Goal: Information Seeking & Learning: Learn about a topic

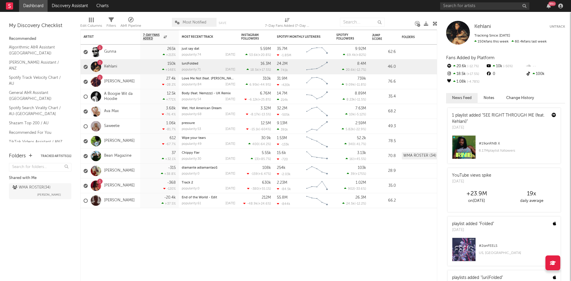
click at [457, 37] on div at bounding box center [458, 33] width 24 height 24
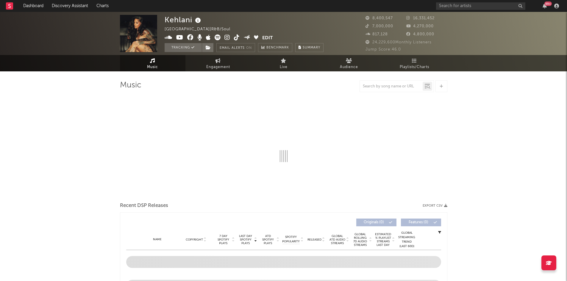
select select "6m"
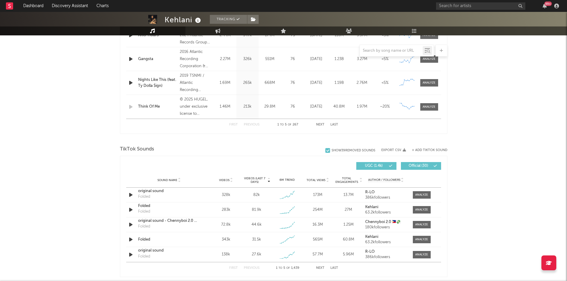
scroll to position [327, 0]
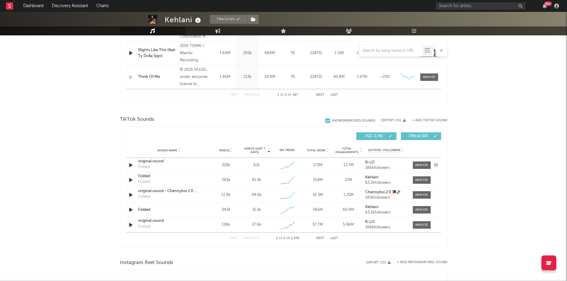
click at [151, 164] on div "original sound" at bounding box center [169, 162] width 62 height 6
click at [142, 176] on div "Folded" at bounding box center [169, 176] width 62 height 6
click at [145, 192] on div "original sound - Chennyboi 2.0 🇵🇭💸" at bounding box center [169, 191] width 62 height 6
click at [139, 211] on div "Folded" at bounding box center [169, 210] width 62 height 6
click at [155, 221] on div "original sound" at bounding box center [169, 221] width 62 height 6
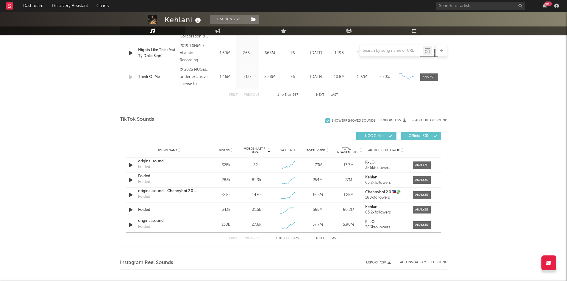
click at [319, 237] on button "Next" at bounding box center [320, 238] width 8 height 3
click at [143, 167] on div "Folded" at bounding box center [144, 167] width 12 height 6
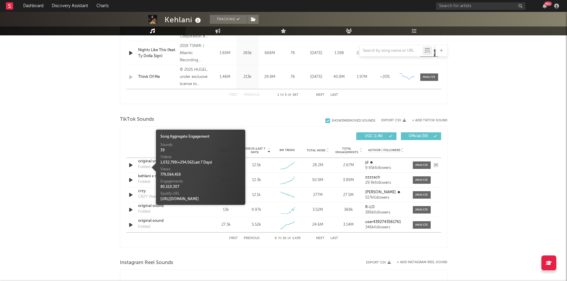
click at [142, 164] on div "Folded" at bounding box center [144, 167] width 12 height 6
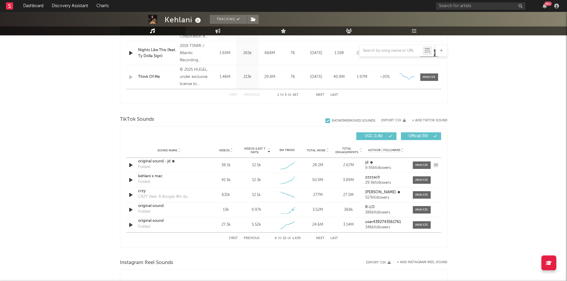
click at [146, 167] on div "Folded" at bounding box center [144, 167] width 12 height 6
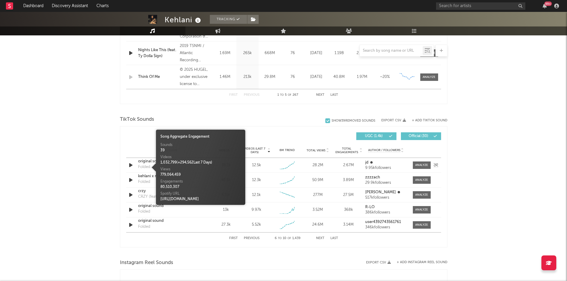
click at [146, 162] on div "original sound - jd ☻" at bounding box center [169, 162] width 62 height 6
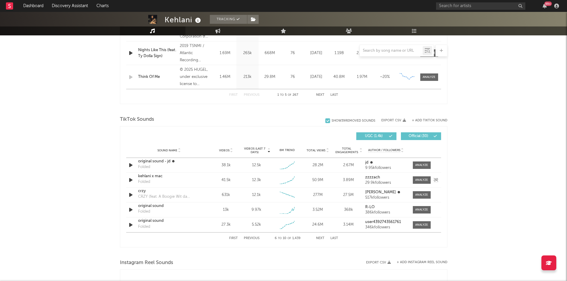
click at [143, 185] on div "Folded" at bounding box center [144, 182] width 12 height 6
click at [142, 181] on div "Folded" at bounding box center [144, 182] width 12 height 6
click at [144, 182] on div "Folded" at bounding box center [144, 182] width 12 height 6
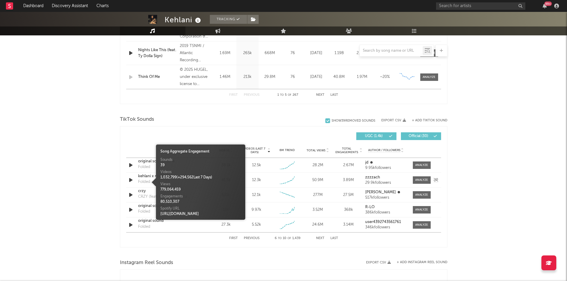
click at [134, 179] on div at bounding box center [131, 179] width 7 height 7
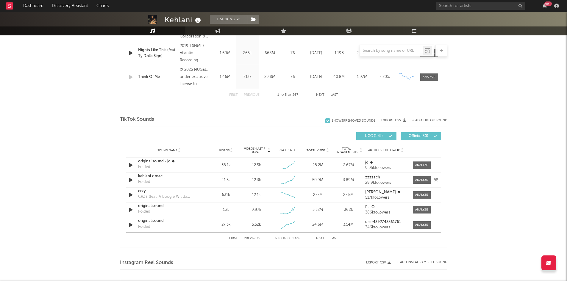
click at [164, 178] on div "kehlani x mac" at bounding box center [169, 176] width 62 height 6
click at [145, 212] on div "Folded" at bounding box center [144, 212] width 12 height 6
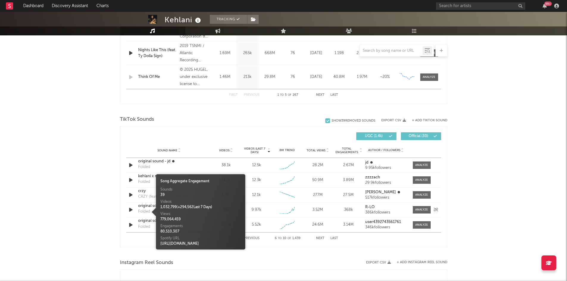
click at [144, 213] on div "Folded" at bounding box center [144, 212] width 12 height 6
click at [141, 211] on div "Folded" at bounding box center [144, 212] width 12 height 6
click at [137, 207] on div "Sound Name original sound Folded" at bounding box center [169, 210] width 65 height 14
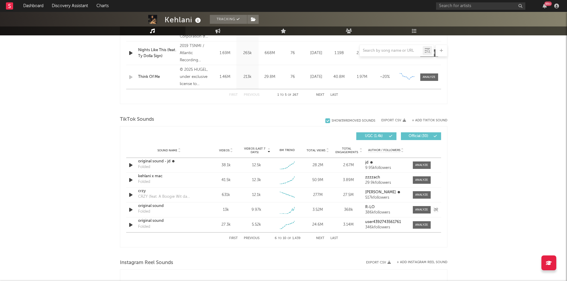
click at [136, 206] on div "Sound Name original sound Folded Videos 13k Videos (last 7 days) 9.97k Weekly G…" at bounding box center [283, 210] width 315 height 15
click at [177, 209] on div "original sound Folded" at bounding box center [169, 210] width 62 height 14
click at [164, 207] on div "original sound" at bounding box center [169, 206] width 62 height 6
click at [247, 239] on button "Previous" at bounding box center [252, 238] width 16 height 3
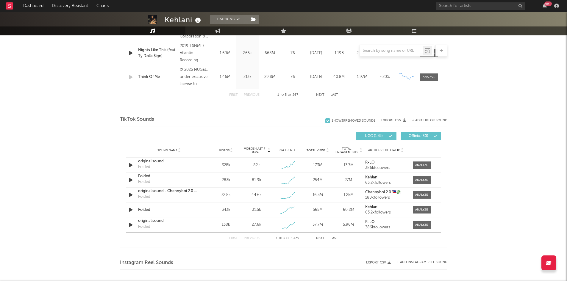
click at [247, 239] on button "Previous" at bounding box center [252, 238] width 16 height 3
click at [422, 164] on div at bounding box center [421, 165] width 13 height 4
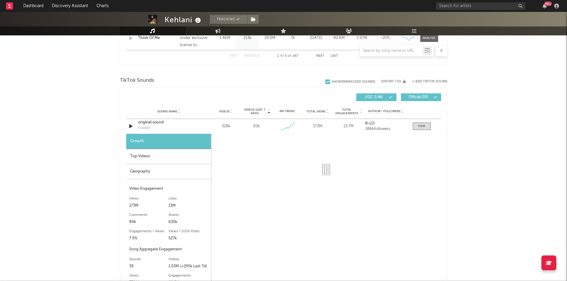
scroll to position [416, 0]
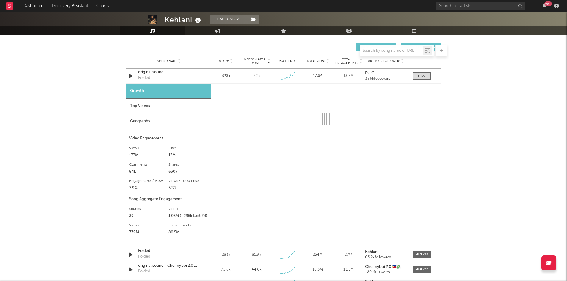
click at [140, 119] on div "Geography" at bounding box center [168, 121] width 85 height 15
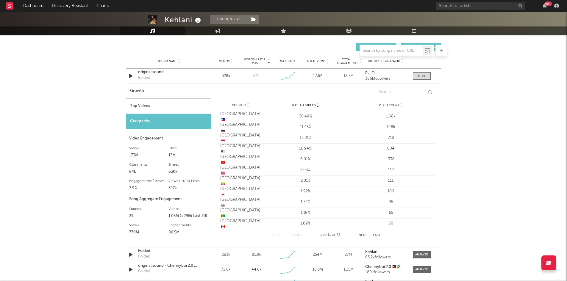
click at [238, 106] on span "Country" at bounding box center [239, 106] width 14 height 4
click at [188, 120] on div "Geography" at bounding box center [168, 121] width 85 height 15
click at [143, 108] on div "Top Videos" at bounding box center [168, 106] width 85 height 15
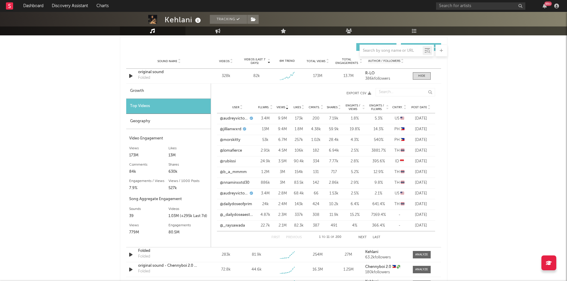
click at [401, 109] on div "Cntry." at bounding box center [399, 107] width 15 height 4
click at [97, 98] on div "Kehlani Tracking [GEOGRAPHIC_DATA] | R&B/Soul Edit Tracking Email Alerts On Ben…" at bounding box center [283, 126] width 567 height 1063
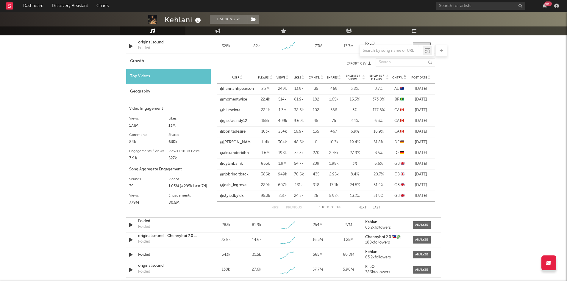
click at [155, 73] on div "Top Videos" at bounding box center [168, 76] width 84 height 15
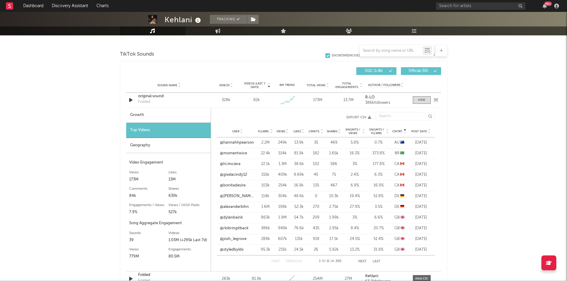
scroll to position [387, 0]
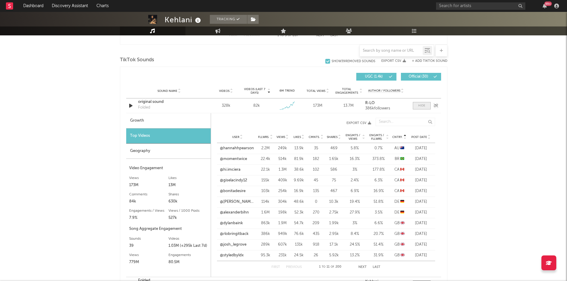
click at [416, 106] on span at bounding box center [422, 105] width 18 height 7
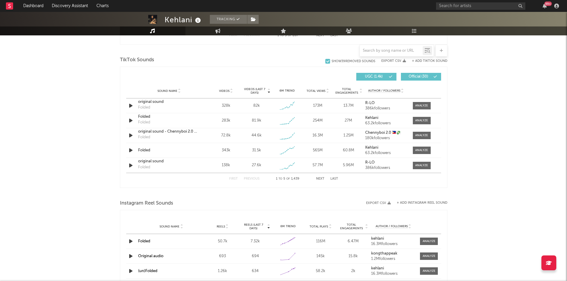
click at [318, 180] on button "Next" at bounding box center [320, 178] width 8 height 3
click at [254, 180] on button "Previous" at bounding box center [252, 178] width 16 height 3
click at [416, 150] on div at bounding box center [421, 150] width 13 height 4
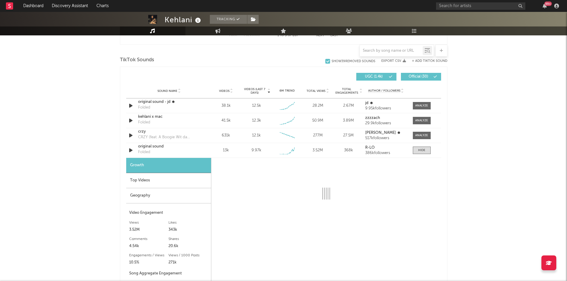
select select "1w"
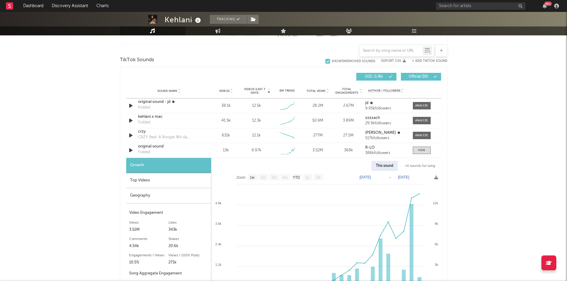
click at [146, 179] on div "Top Videos" at bounding box center [168, 180] width 85 height 15
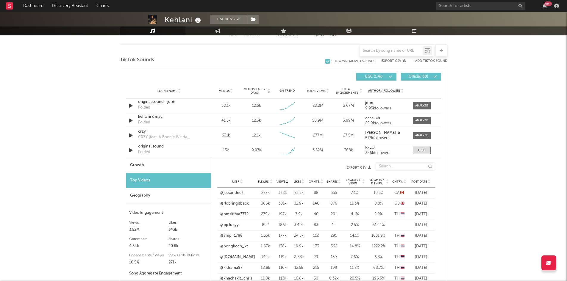
click at [396, 182] on span "Cntry." at bounding box center [397, 182] width 11 height 4
